Goal: Task Accomplishment & Management: Use online tool/utility

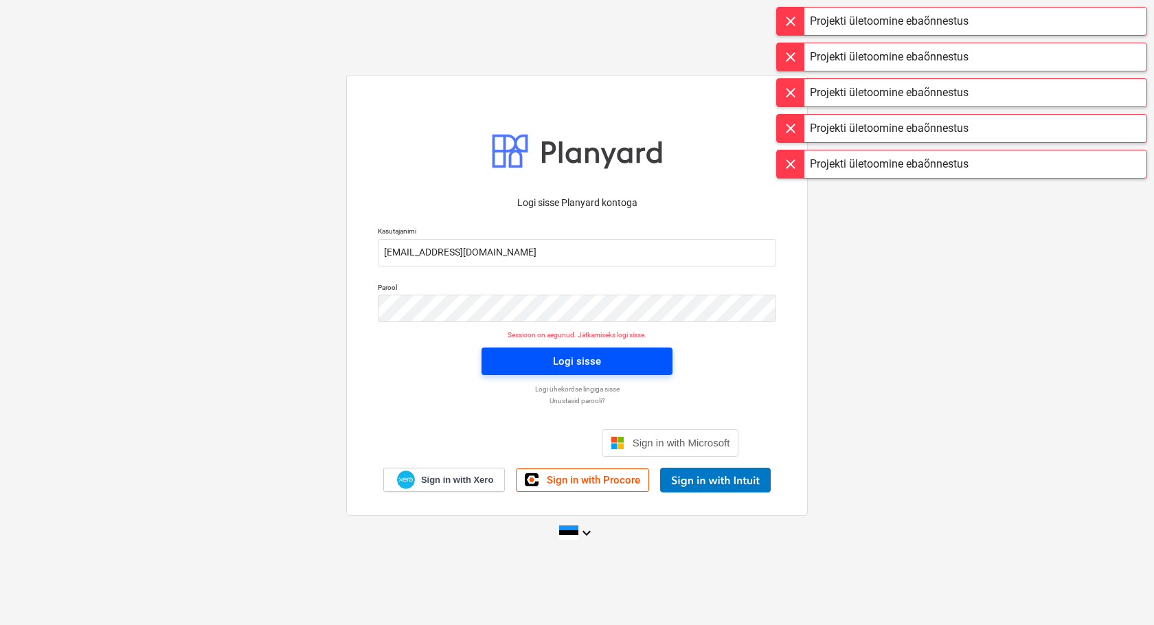
click at [587, 363] on div "Logi sisse" at bounding box center [577, 361] width 48 height 18
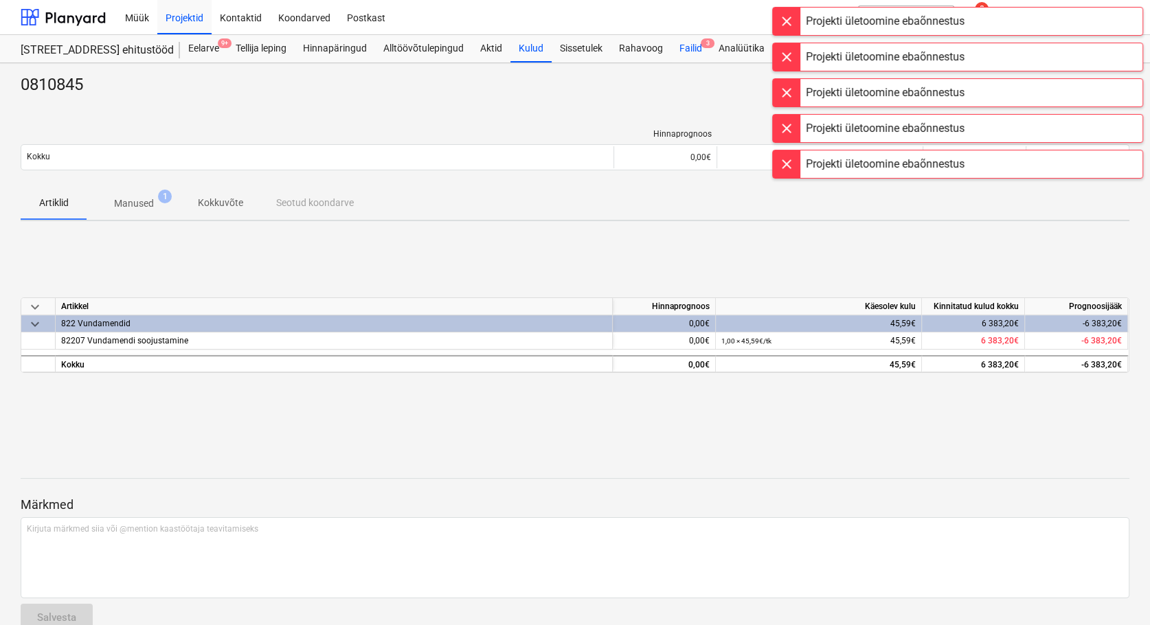
click at [687, 46] on div "Failid 3" at bounding box center [690, 48] width 39 height 27
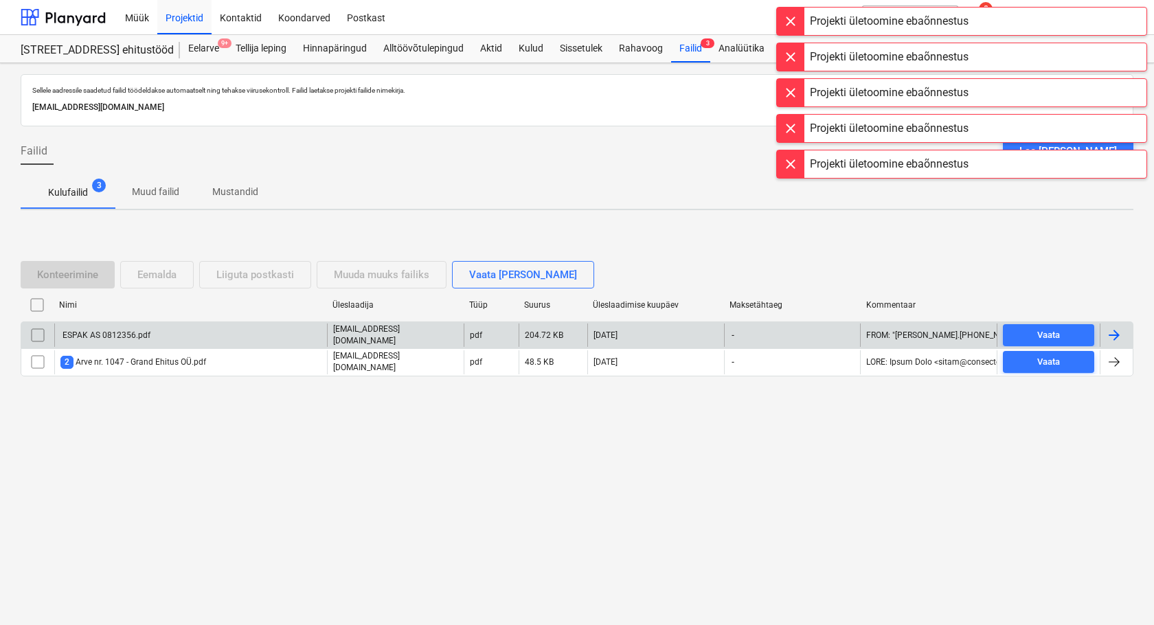
click at [132, 337] on div "ESPAK AS 0812356.pdf" at bounding box center [105, 336] width 90 height 10
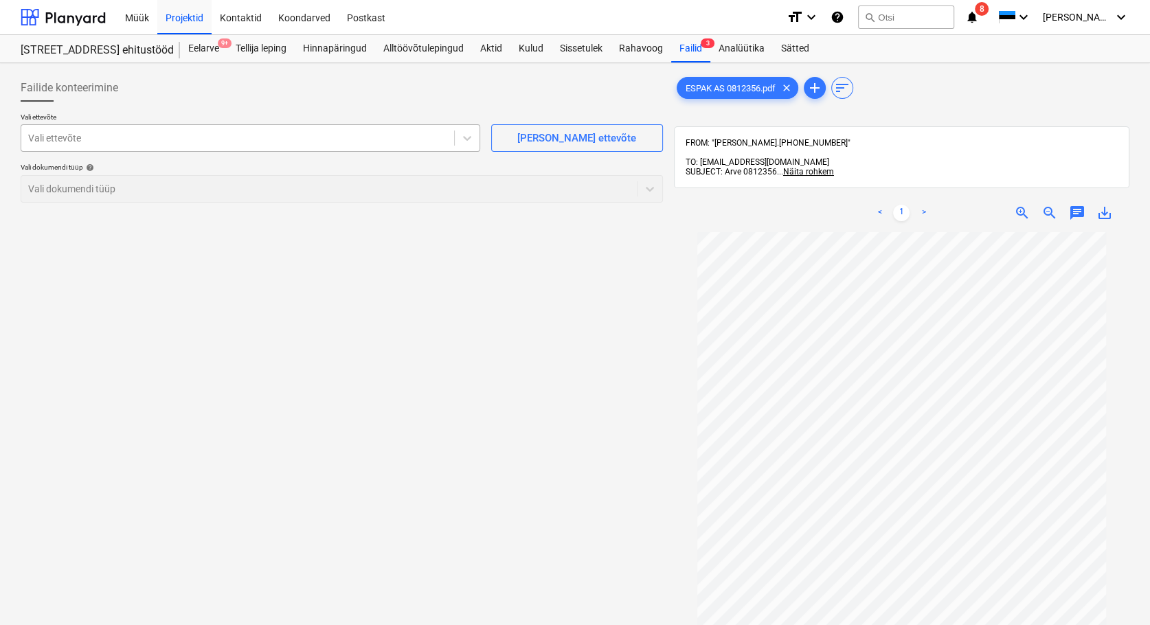
click at [103, 144] on div at bounding box center [237, 138] width 419 height 14
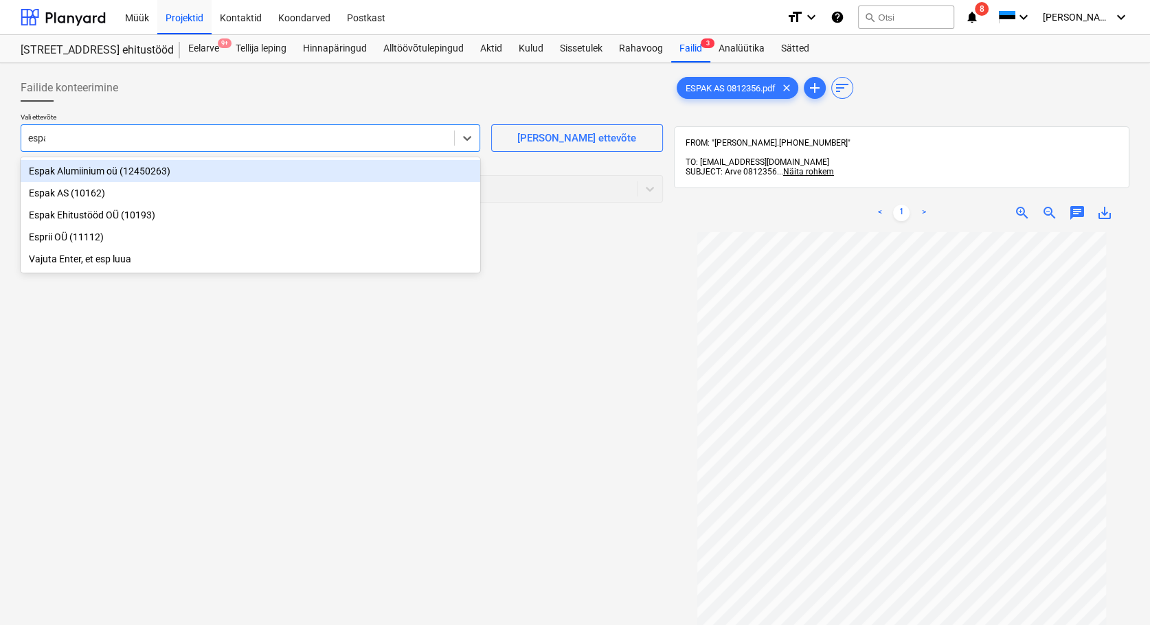
type input "espak"
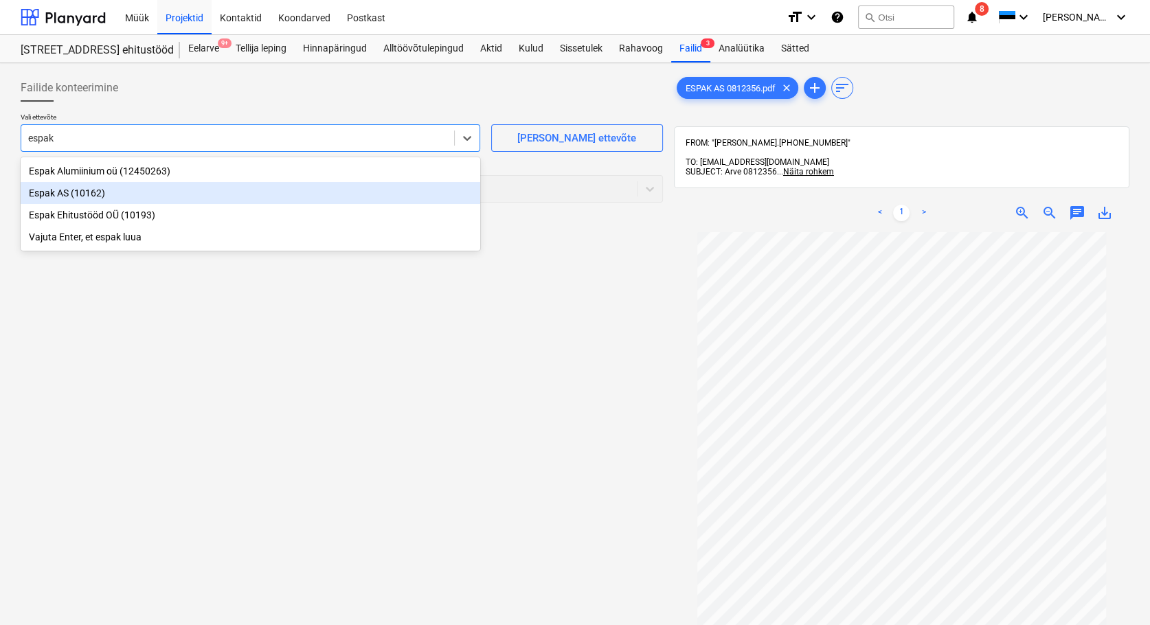
click at [79, 196] on div "Espak AS (10162)" at bounding box center [251, 193] width 460 height 22
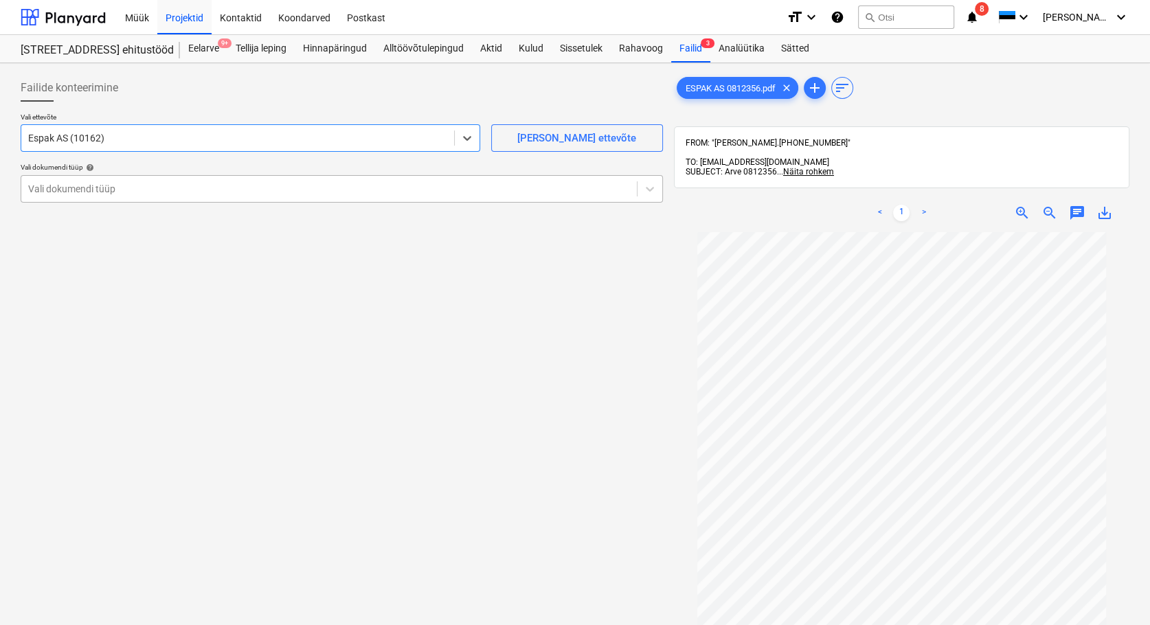
click at [77, 191] on div at bounding box center [329, 189] width 602 height 14
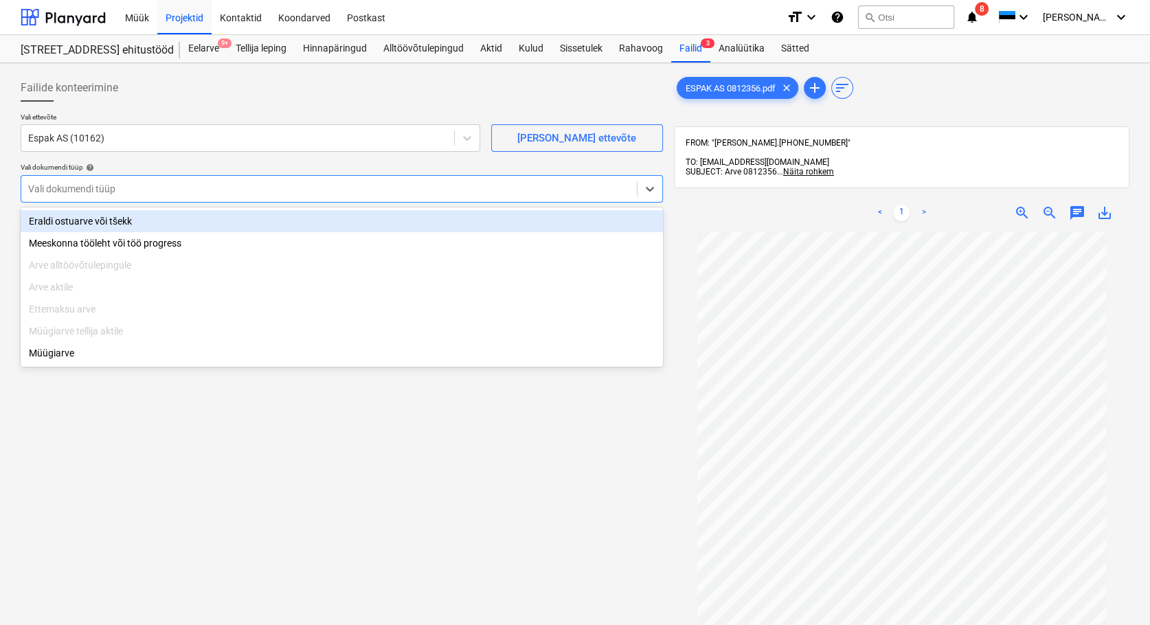
click at [93, 228] on div "Eraldi ostuarve või tšekk" at bounding box center [342, 221] width 642 height 22
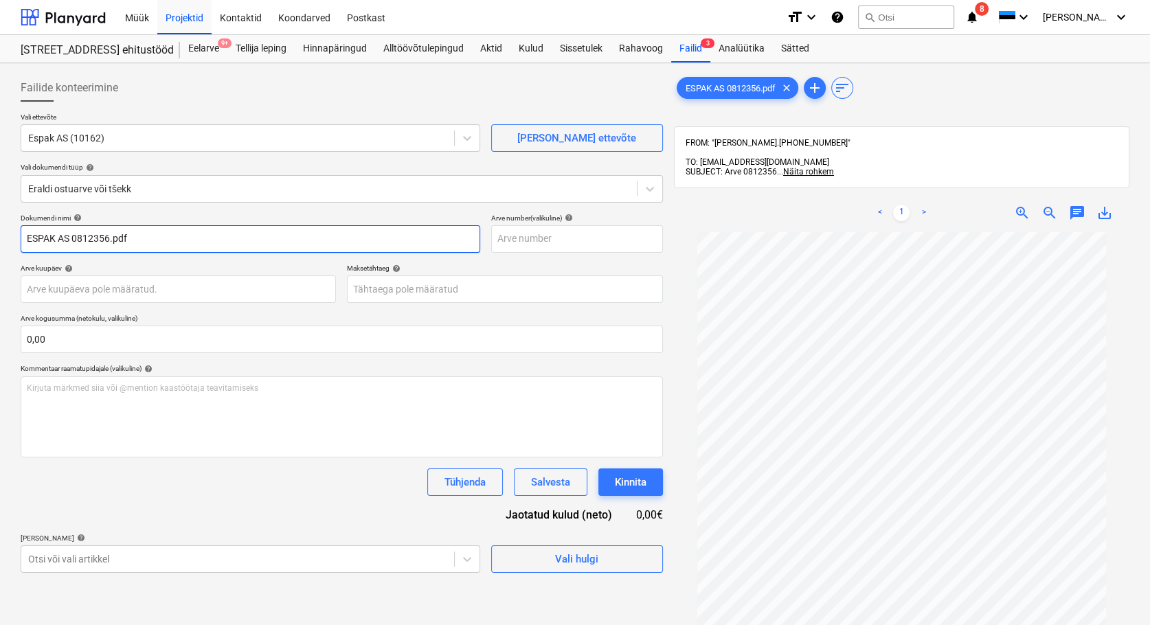
drag, startPoint x: 72, startPoint y: 236, endPoint x: 1, endPoint y: 245, distance: 71.3
click at [1, 245] on div "Failide konteerimine Vali ettevõte Espak AS (10162) [PERSON_NAME] uus ettevõte …" at bounding box center [575, 446] width 1150 height 767
drag, startPoint x: 93, startPoint y: 240, endPoint x: 60, endPoint y: 285, distance: 56.5
click at [63, 240] on input "0812356.pdf" at bounding box center [251, 238] width 460 height 27
type input "0812356"
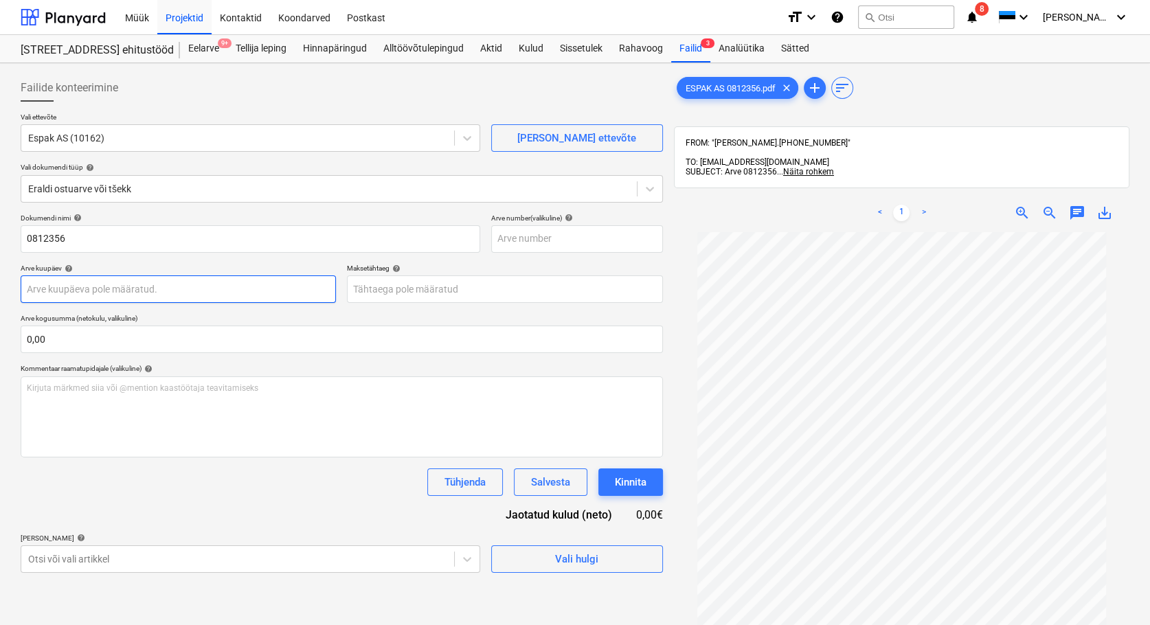
click at [58, 290] on body "Müük Projektid Kontaktid Koondarved Postkast format_size keyboard_arrow_down he…" at bounding box center [575, 312] width 1150 height 625
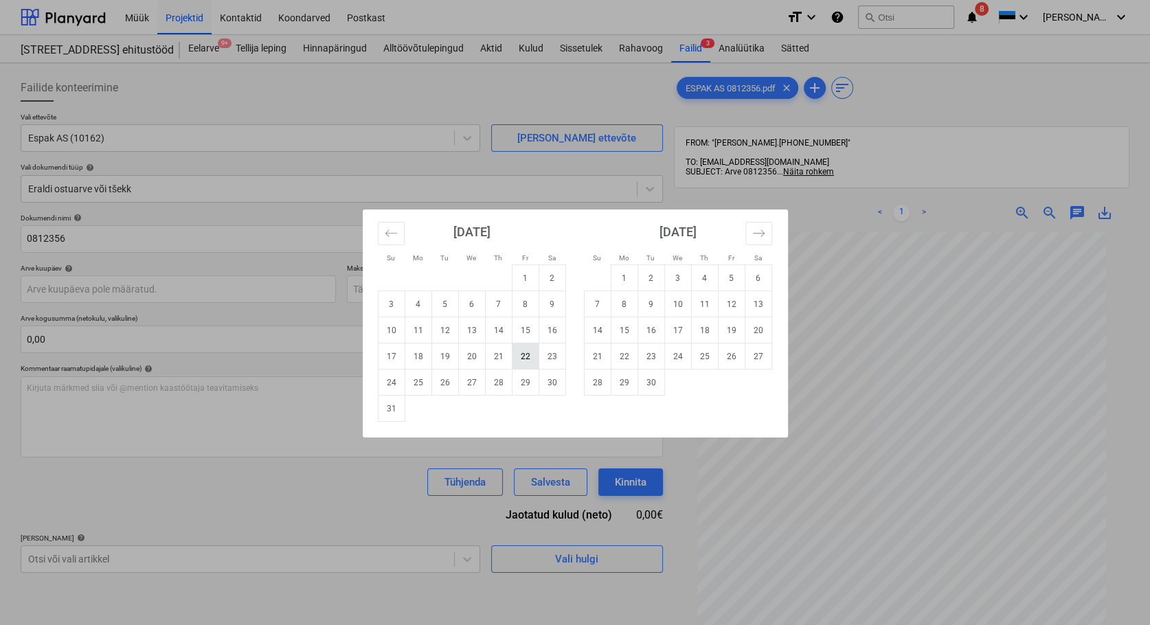
click at [523, 360] on td "22" at bounding box center [525, 357] width 27 height 26
type input "[DATE]"
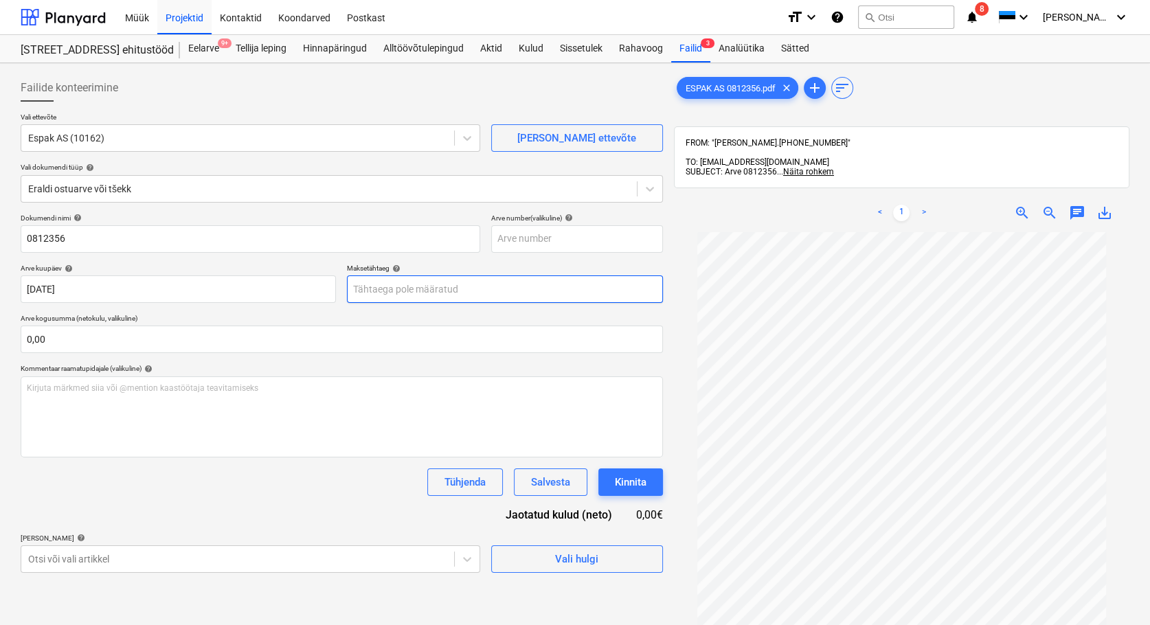
click at [463, 296] on body "Müük Projektid Kontaktid Koondarved Postkast format_size keyboard_arrow_down he…" at bounding box center [575, 312] width 1150 height 625
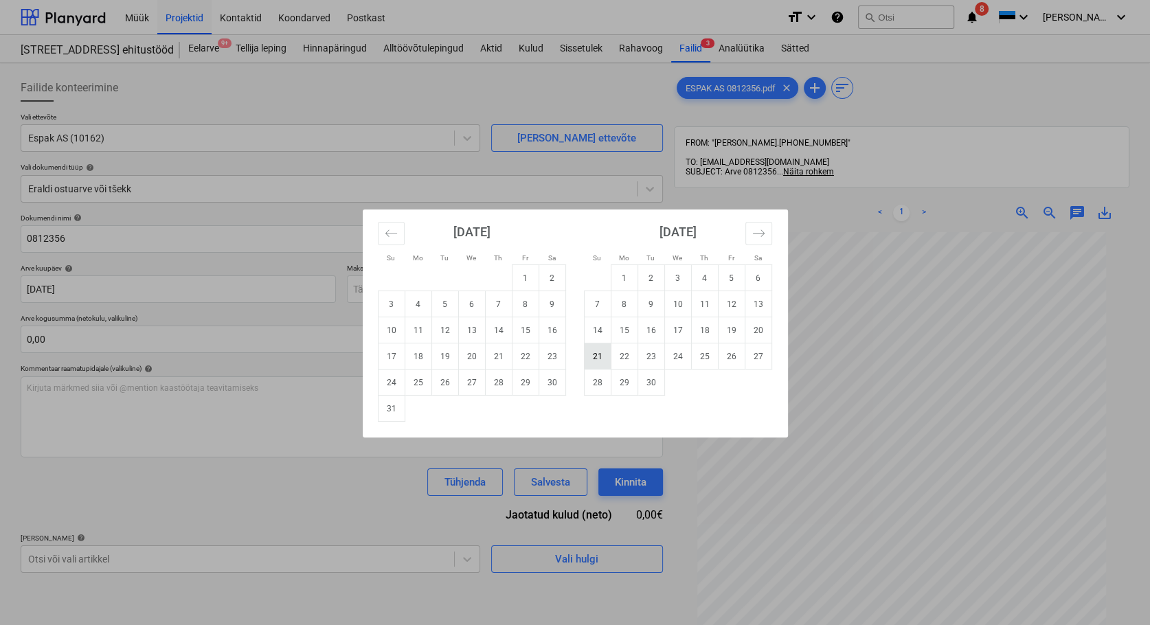
click at [594, 355] on td "21" at bounding box center [597, 357] width 27 height 26
type input "[DATE]"
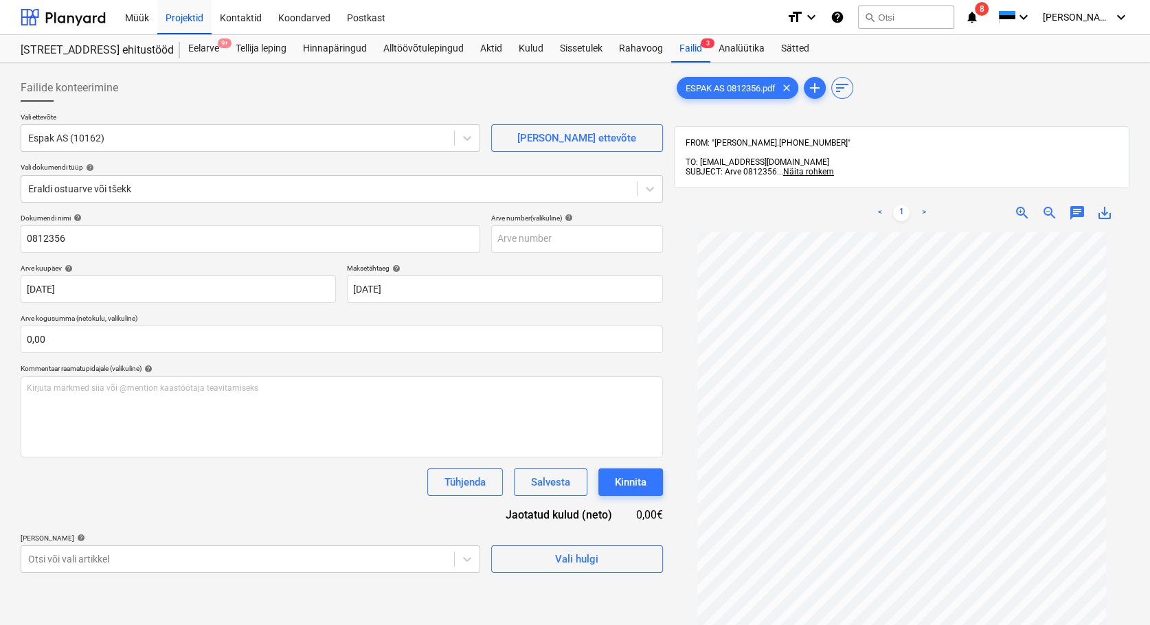
click at [1109, 205] on span "save_alt" at bounding box center [1105, 213] width 16 height 16
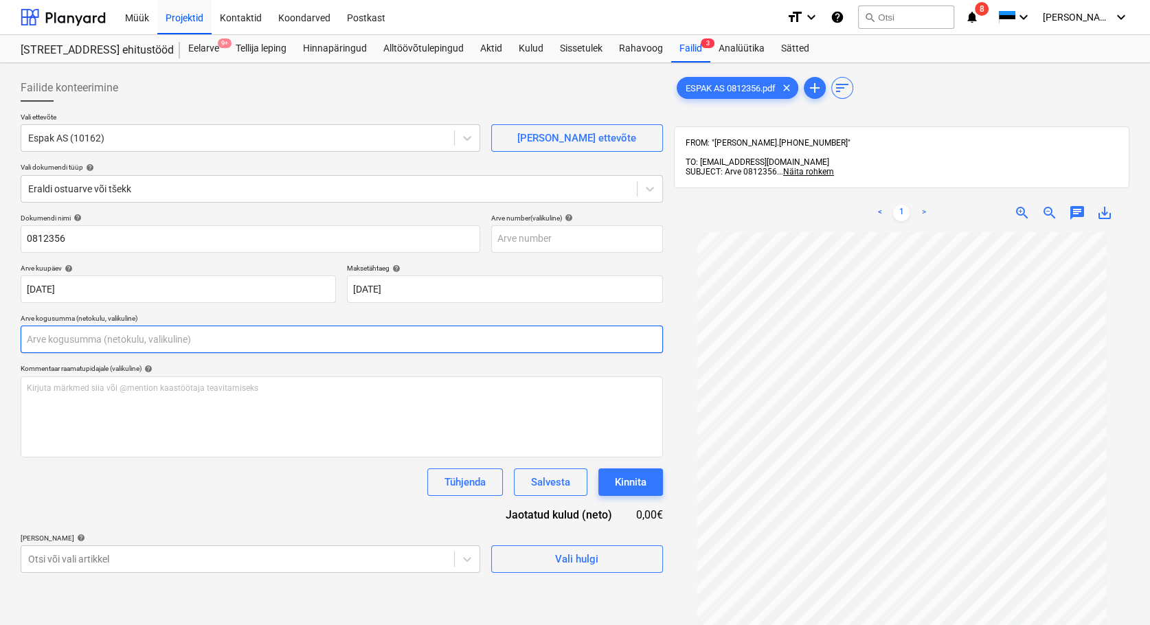
click at [76, 342] on input "text" at bounding box center [342, 339] width 642 height 27
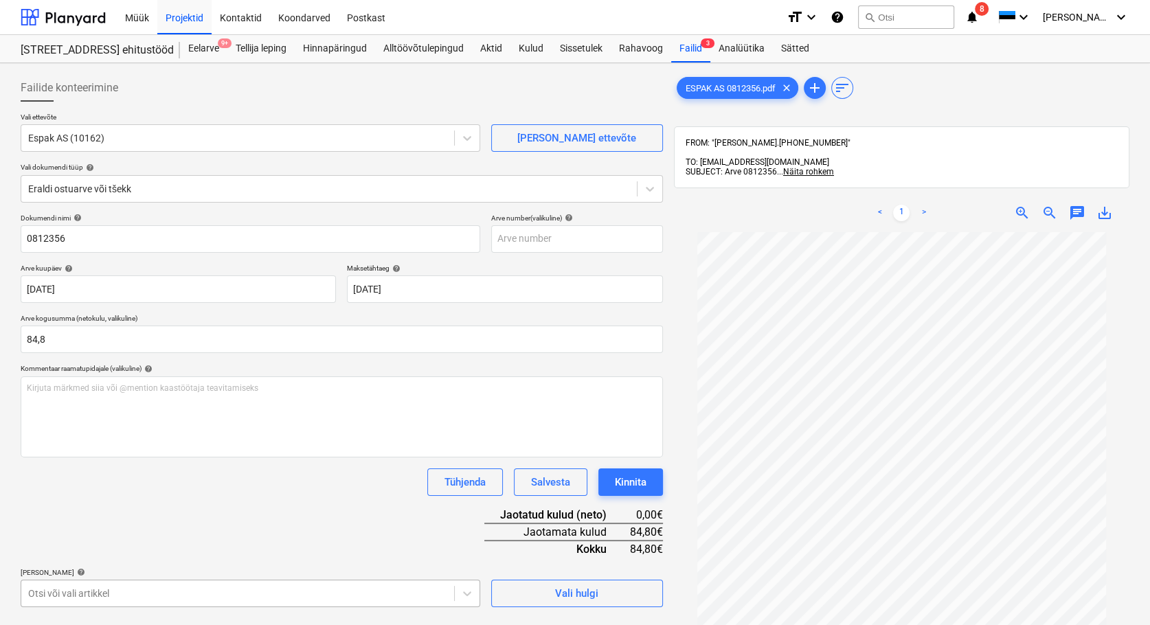
type input "84,80"
click at [86, 594] on body "Müük Projektid Kontaktid Koondarved Postkast format_size keyboard_arrow_down he…" at bounding box center [575, 312] width 1150 height 625
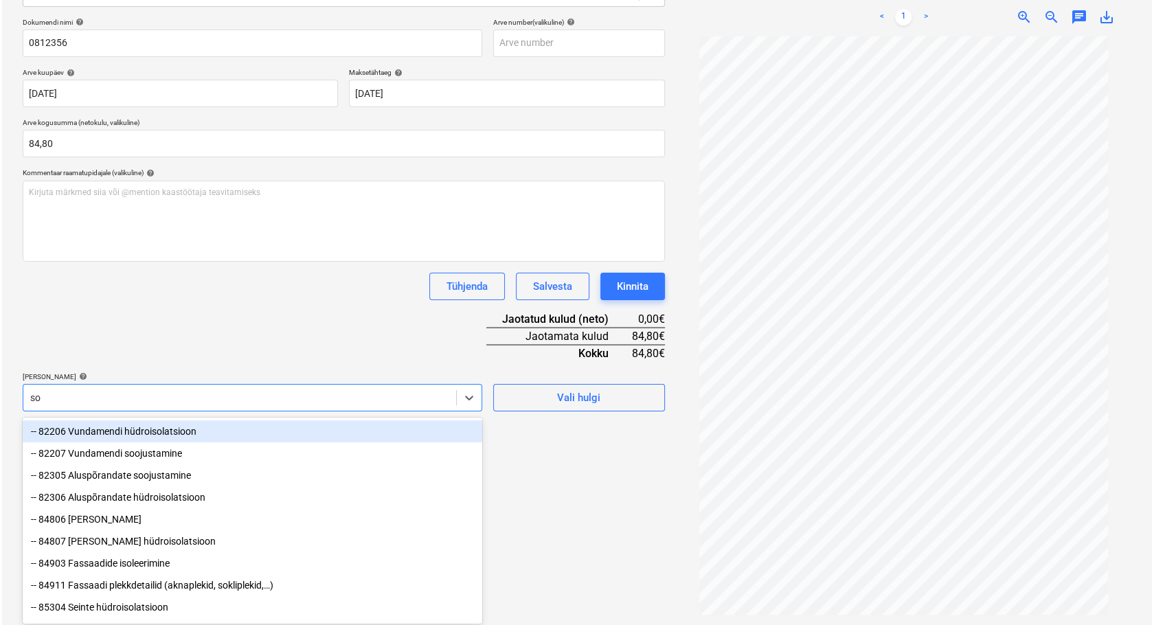
scroll to position [195, 0]
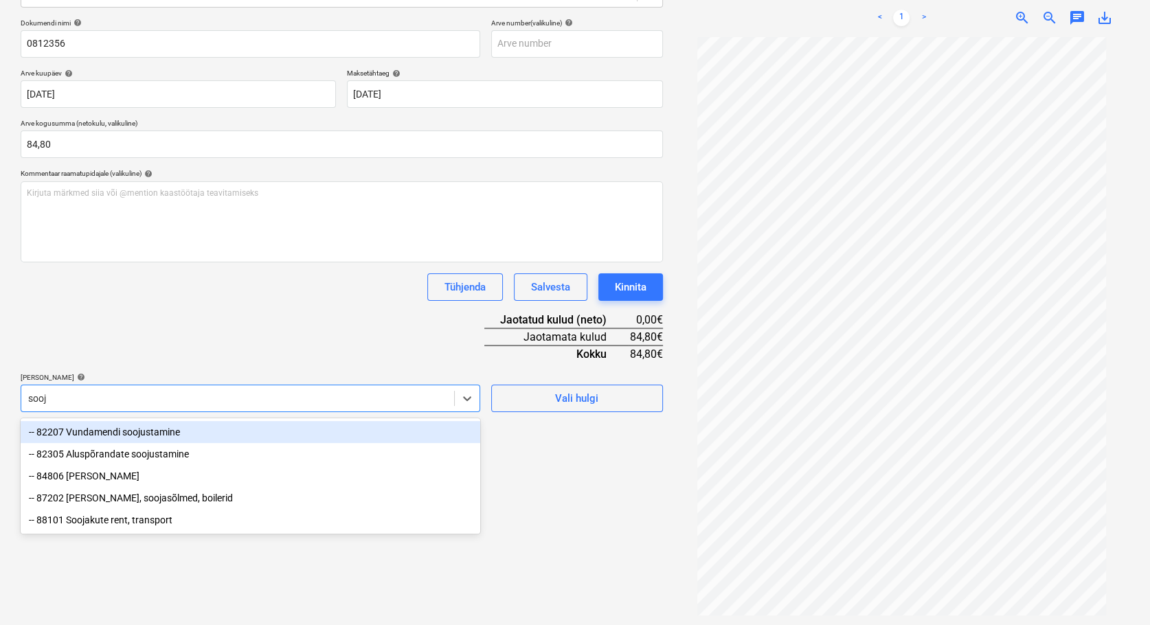
type input "sooju"
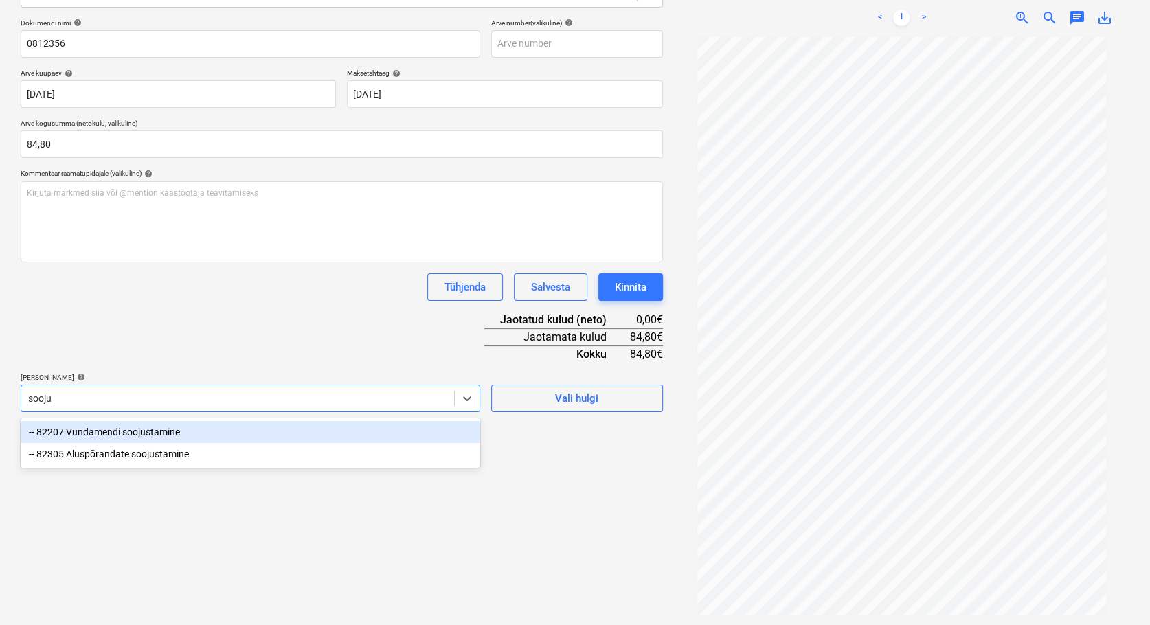
click at [111, 434] on div "-- 82207 Vundamendi soojustamine" at bounding box center [251, 432] width 460 height 22
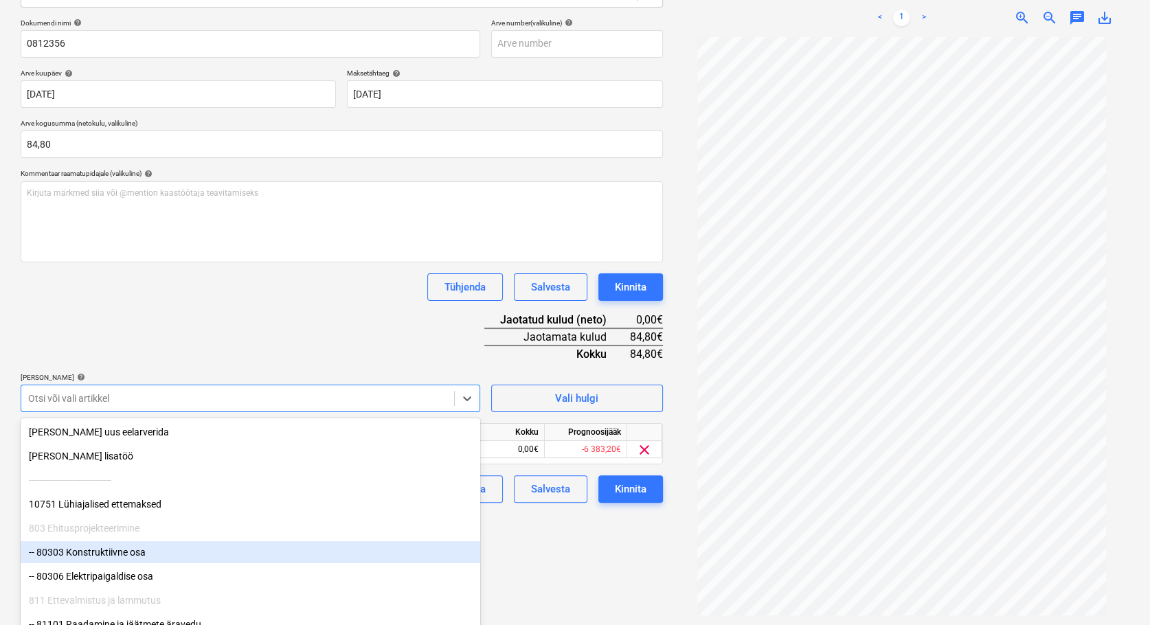
click at [583, 583] on div "Failide konteerimine Vali ettevõte Espak AS (10162) [PERSON_NAME] uus ettevõte …" at bounding box center [341, 247] width 653 height 747
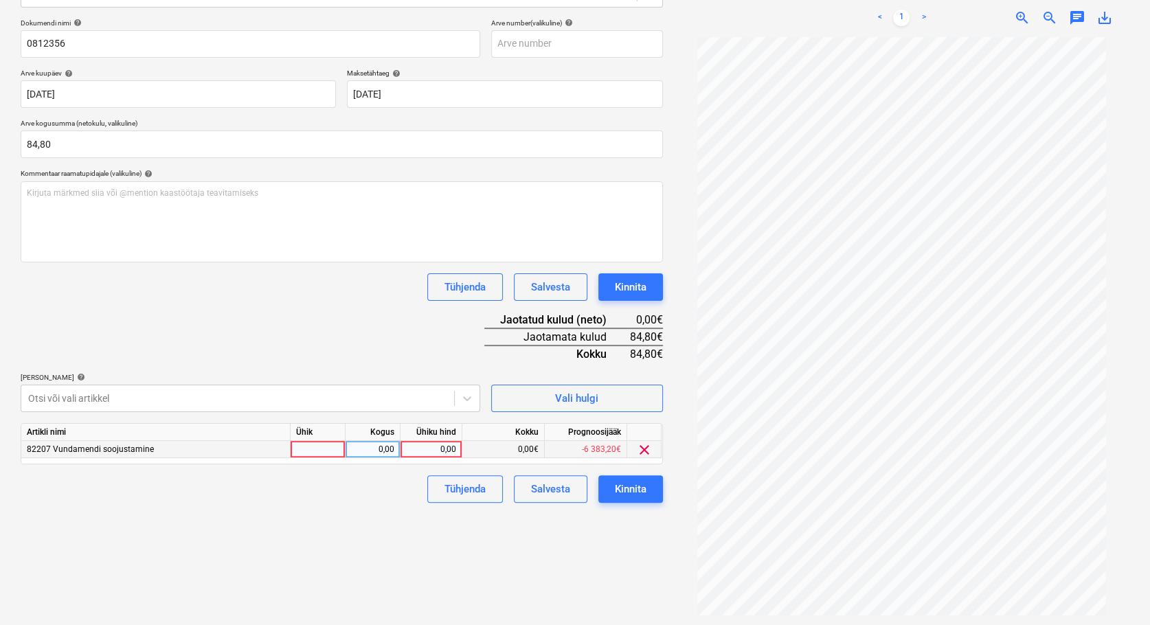
click at [312, 449] on div at bounding box center [318, 449] width 55 height 17
type input "tk"
click at [369, 452] on div "0,00" at bounding box center [372, 449] width 43 height 17
type input "1"
click at [440, 449] on div "0,00" at bounding box center [431, 449] width 50 height 17
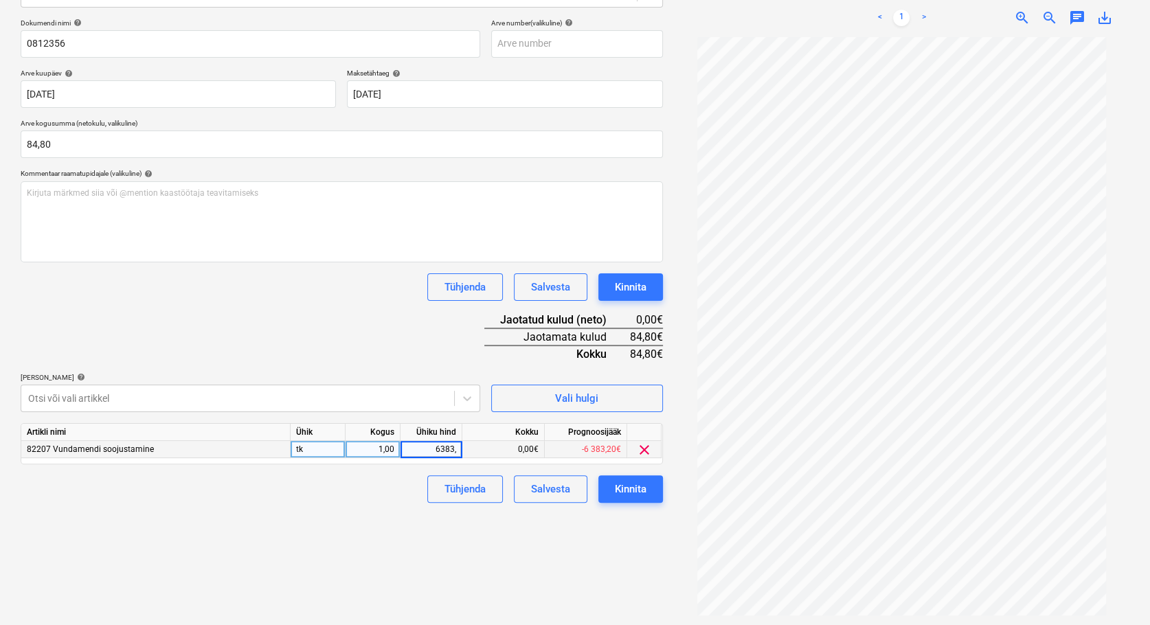
type input "6383,2"
click at [616, 489] on div "Kinnita" at bounding box center [631, 489] width 32 height 18
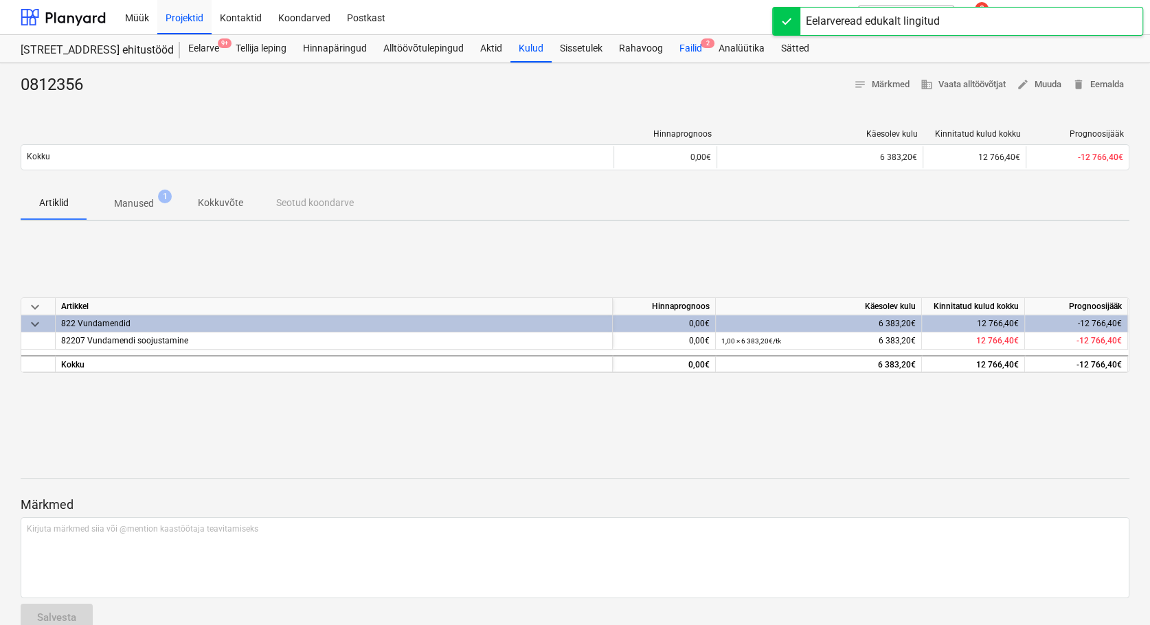
click at [695, 49] on div "Failid 2" at bounding box center [690, 48] width 39 height 27
